Goal: Transaction & Acquisition: Purchase product/service

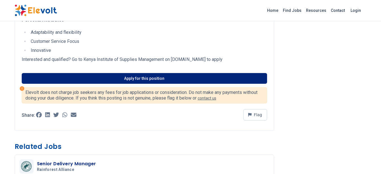
click at [117, 78] on link "Apply for this position" at bounding box center [144, 78] width 245 height 11
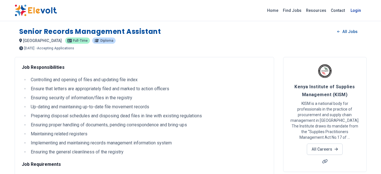
click at [356, 11] on link "Login" at bounding box center [355, 10] width 17 height 11
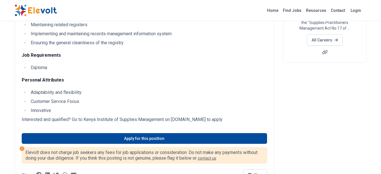
scroll to position [197, 0]
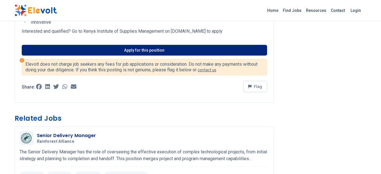
click at [127, 50] on link "Apply for this position" at bounding box center [144, 50] width 245 height 11
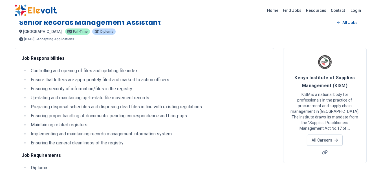
scroll to position [0, 0]
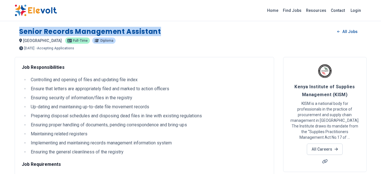
drag, startPoint x: 166, startPoint y: 32, endPoint x: 19, endPoint y: 32, distance: 146.8
click at [19, 32] on div "Senior Records Management Assistant All Jobs" at bounding box center [190, 31] width 343 height 9
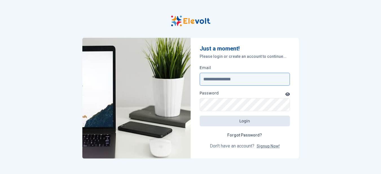
click at [234, 77] on input "Email" at bounding box center [245, 79] width 90 height 13
type input "**********"
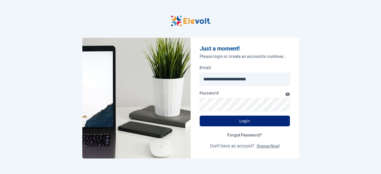
click at [265, 121] on button "Login" at bounding box center [245, 121] width 90 height 11
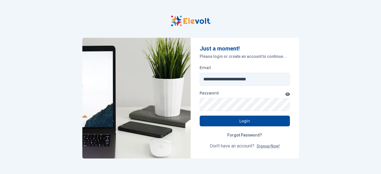
click at [337, 102] on div "**********" at bounding box center [190, 87] width 361 height 174
